Goal: Use online tool/utility: Utilize a website feature to perform a specific function

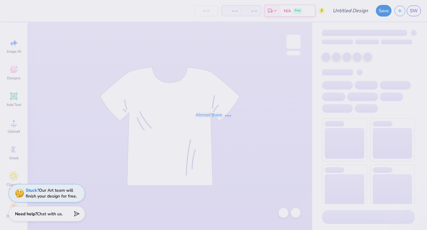
type input "[PERSON_NAME] : BBYO"
type input "24"
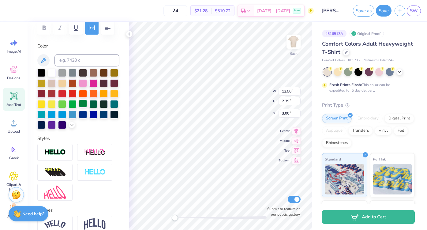
scroll to position [98, 0]
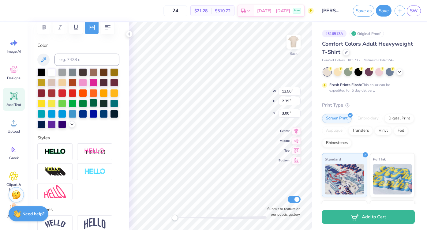
click at [95, 103] on div at bounding box center [93, 103] width 8 height 8
type input "1.75"
type input "0.50"
type input "5.76"
click at [92, 103] on div at bounding box center [93, 103] width 8 height 8
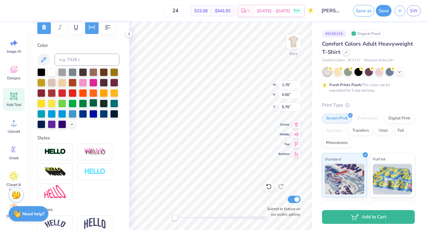
click at [93, 101] on div at bounding box center [93, 103] width 8 height 8
type input "7.24"
type input "2.69"
type input "4.66"
click at [70, 124] on icon at bounding box center [71, 123] width 5 height 5
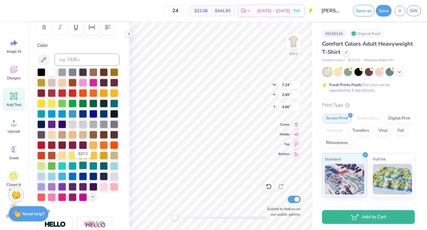
click at [82, 166] on div at bounding box center [83, 165] width 8 height 8
click at [128, 145] on div "Personalized Names Personalized Numbers Text Tool Add Font Font Abuget Switch t…" at bounding box center [79, 126] width 102 height 208
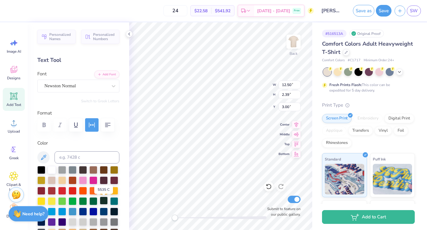
scroll to position [0, 0]
